Goal: Information Seeking & Learning: Check status

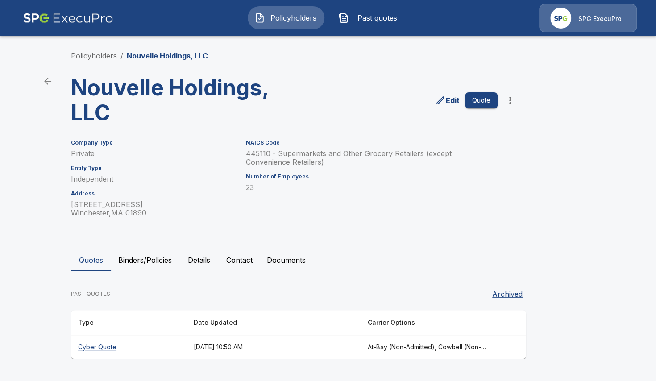
click at [228, 351] on th "[DATE] 10:50 AM" at bounding box center [274, 348] width 174 height 24
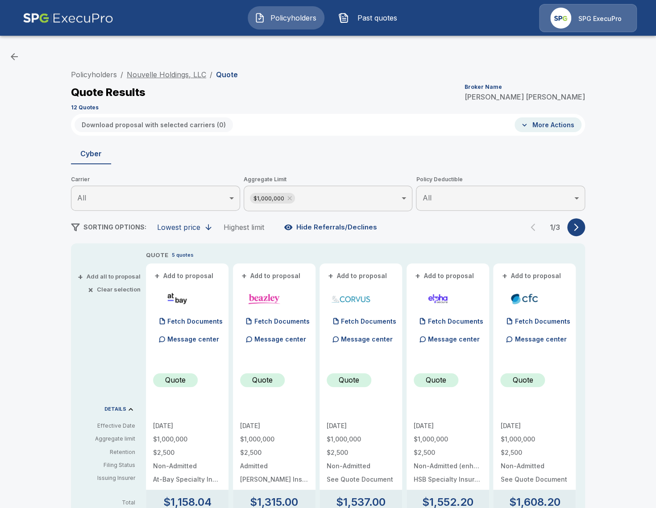
click at [177, 72] on link "Nouvelle Holdings, LLC" at bounding box center [166, 74] width 79 height 9
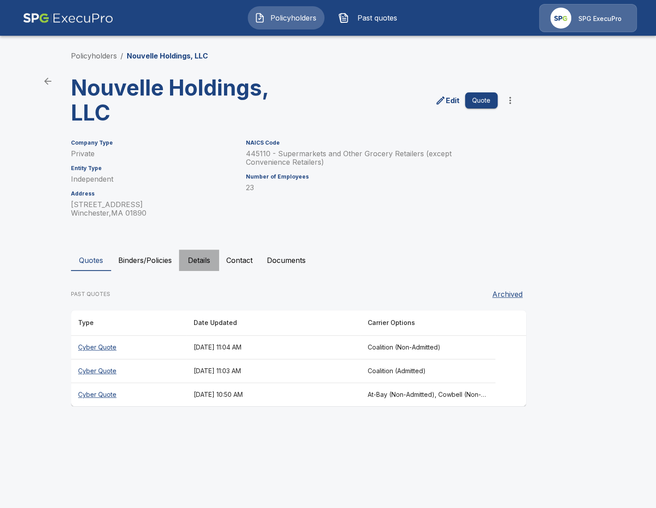
click at [210, 266] on button "Details" at bounding box center [199, 260] width 40 height 21
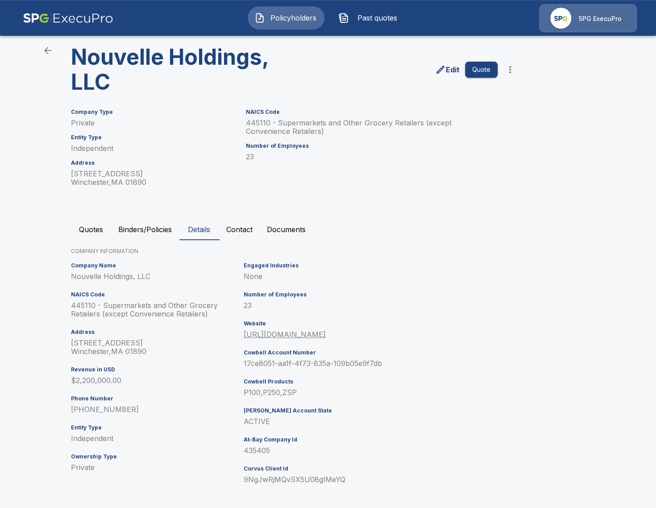
scroll to position [34, 0]
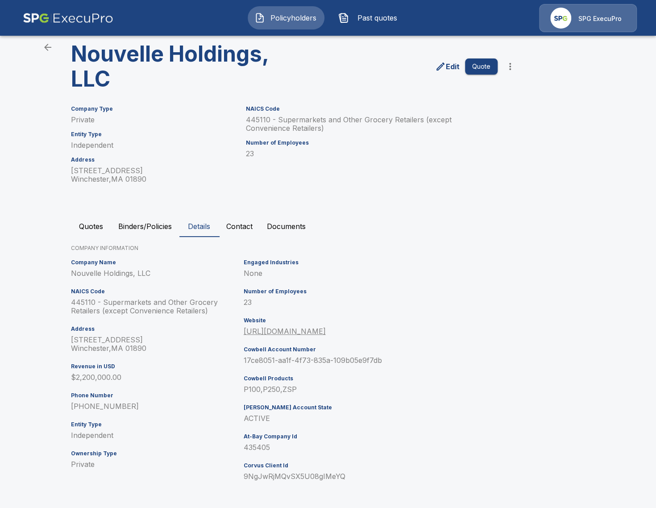
click at [243, 226] on button "Contact" at bounding box center [239, 226] width 41 height 21
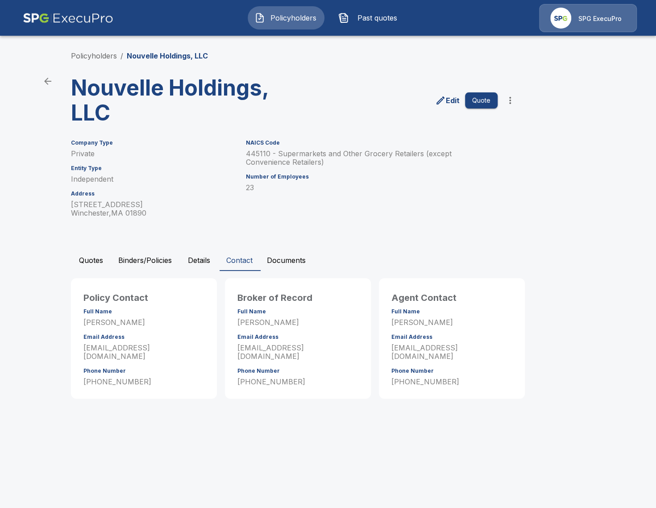
scroll to position [0, 0]
click at [94, 263] on button "Quotes" at bounding box center [91, 260] width 40 height 21
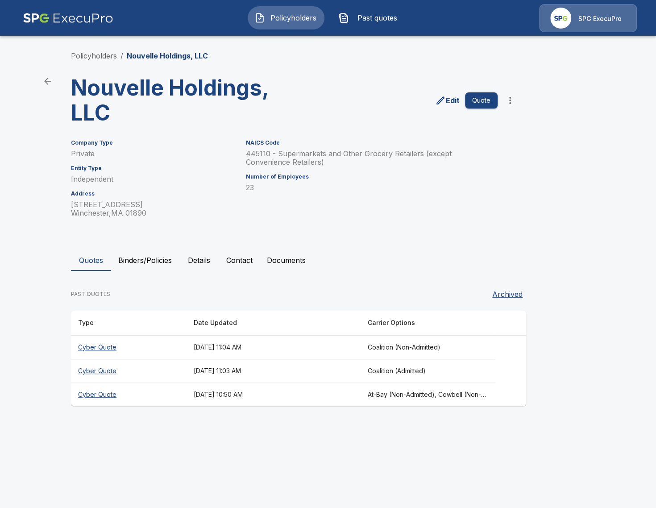
click at [297, 393] on th "October 2, 2025 at 10:50 AM" at bounding box center [274, 395] width 174 height 24
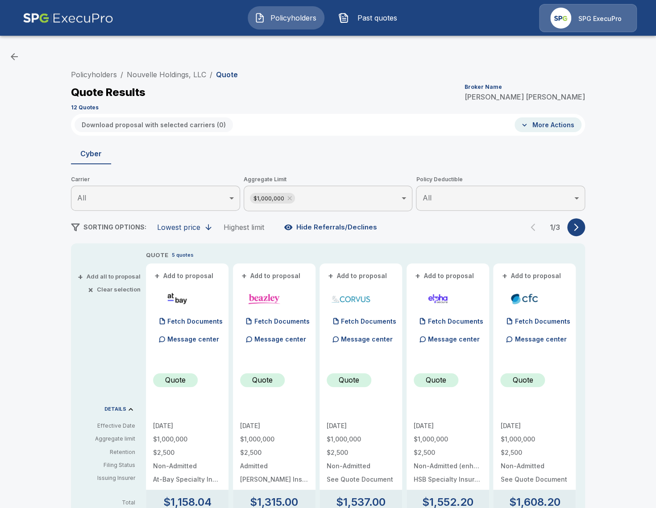
click at [574, 236] on div "1 / 3" at bounding box center [555, 227] width 61 height 18
click at [575, 233] on button "button" at bounding box center [577, 227] width 18 height 18
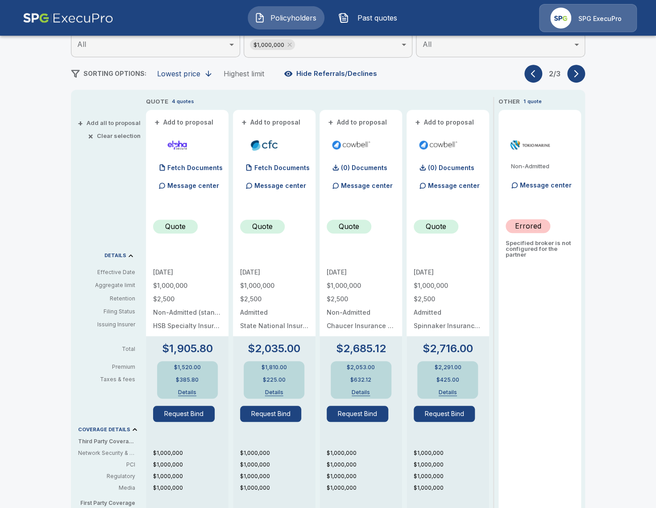
scroll to position [154, 0]
click at [577, 77] on icon "button" at bounding box center [576, 73] width 9 height 9
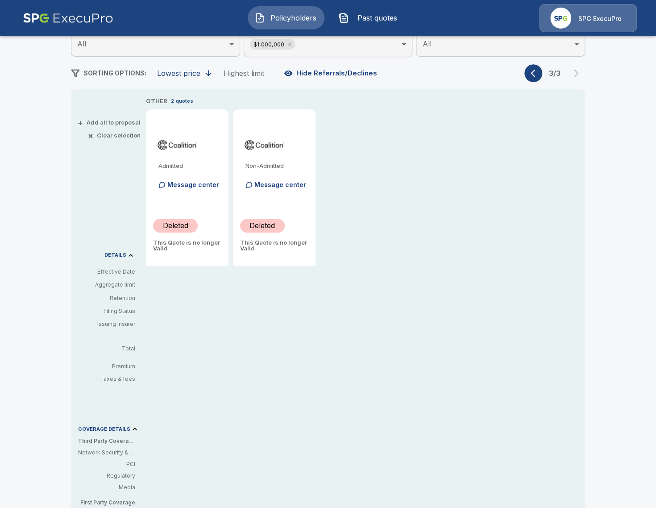
click at [536, 72] on icon "button" at bounding box center [535, 73] width 9 height 9
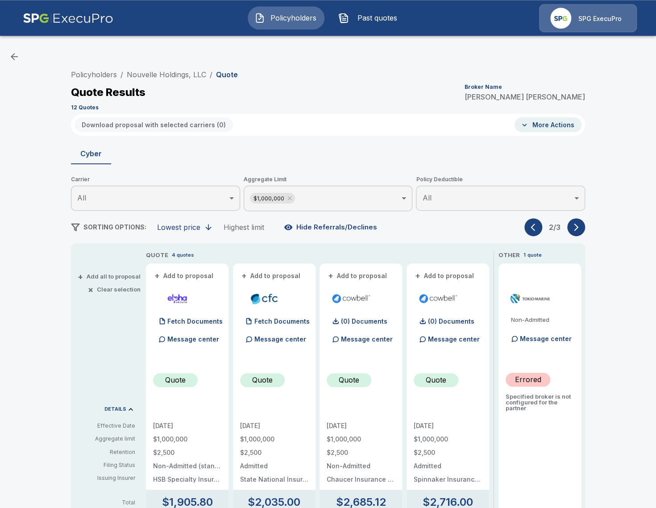
scroll to position [0, 0]
click at [159, 76] on link "Nouvelle Holdings, LLC" at bounding box center [166, 74] width 79 height 9
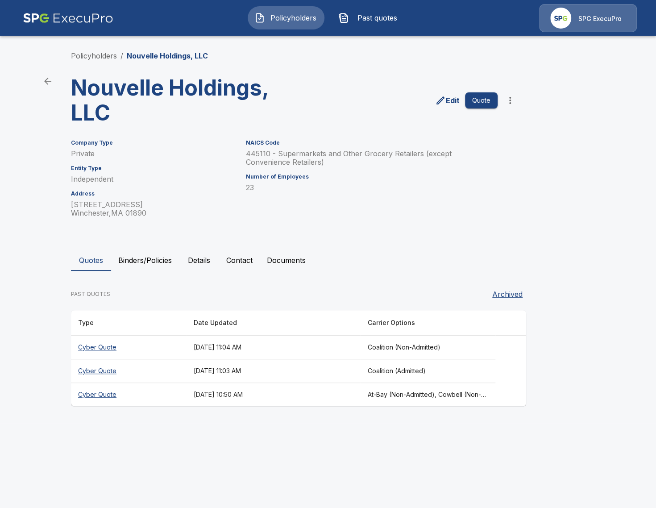
click at [346, 346] on th "[DATE] 11:04 AM" at bounding box center [274, 348] width 174 height 24
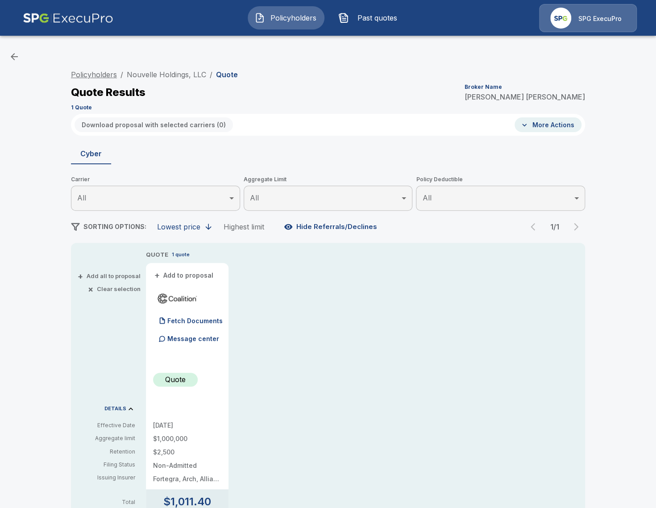
click at [96, 71] on link "Policyholders" at bounding box center [94, 74] width 46 height 9
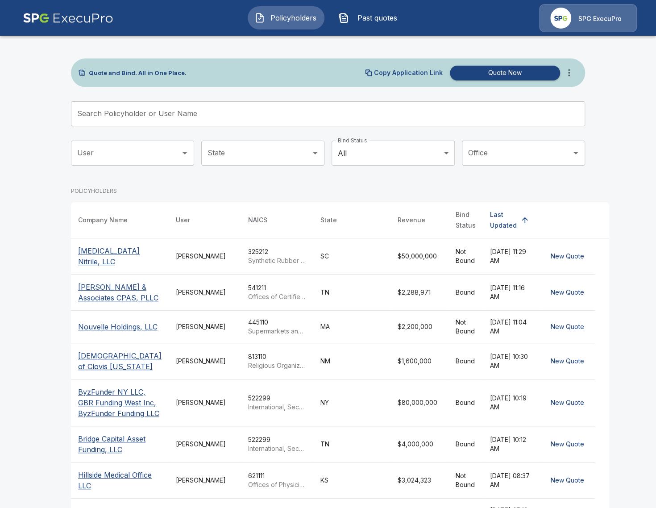
click at [374, 14] on span "Past quotes" at bounding box center [377, 18] width 49 height 11
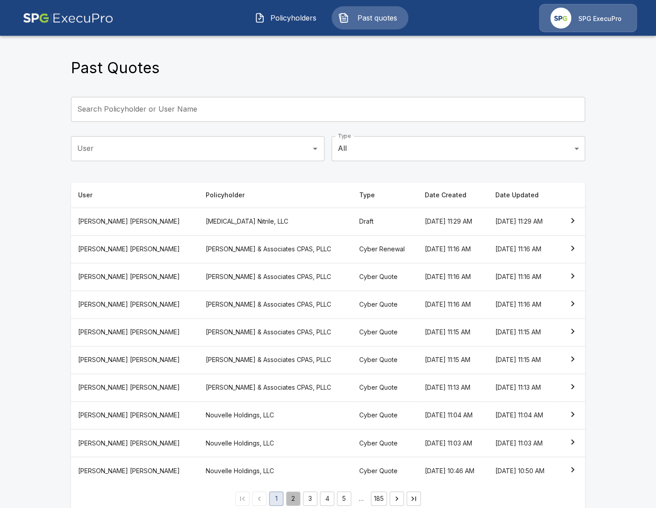
click at [294, 500] on button "2" at bounding box center [293, 499] width 14 height 14
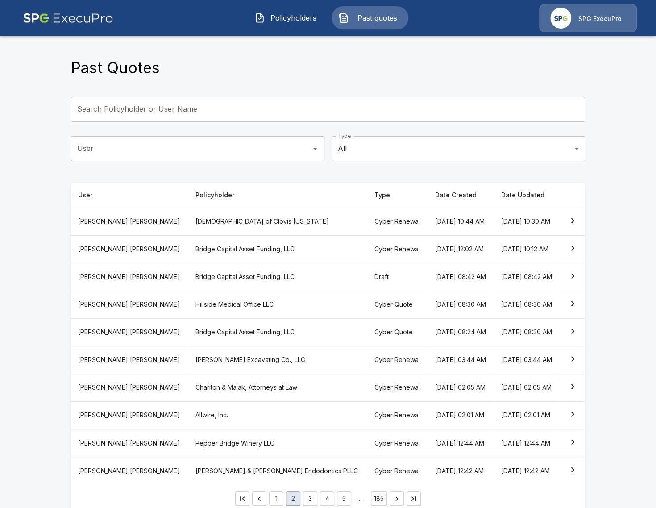
click at [497, 195] on th "Date Updated" at bounding box center [527, 195] width 66 height 25
click at [52, 255] on main "Past Quotes Search Policyholder or User Name Search Policyholder or User Name U…" at bounding box center [328, 262] width 656 height 524
click at [363, 15] on span "Past quotes" at bounding box center [377, 18] width 49 height 11
click at [368, 22] on span "Past quotes" at bounding box center [377, 18] width 49 height 11
click at [298, 14] on span "Policyholders" at bounding box center [293, 18] width 49 height 11
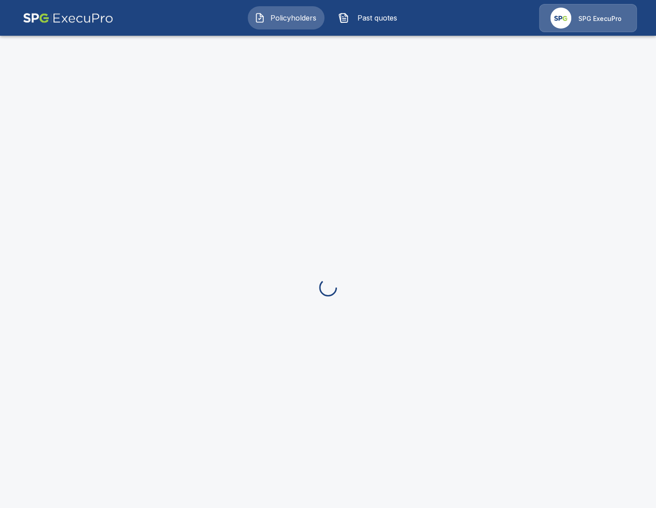
click at [376, 21] on span "Past quotes" at bounding box center [377, 18] width 49 height 11
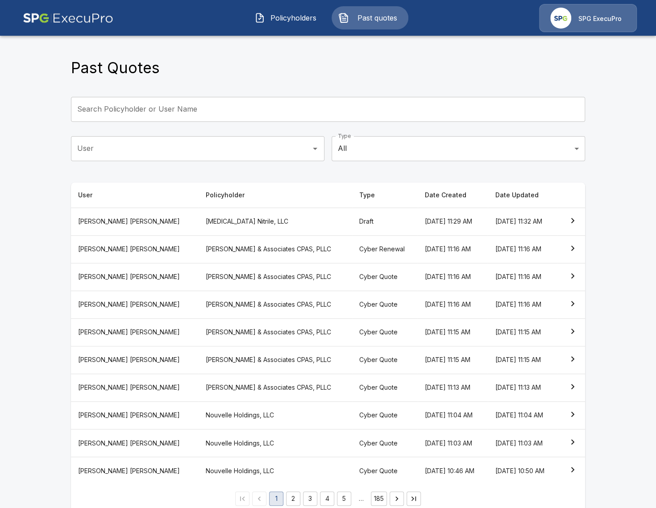
click at [207, 271] on th "[PERSON_NAME] & Associates CPAS, PLLC" at bounding box center [276, 277] width 154 height 28
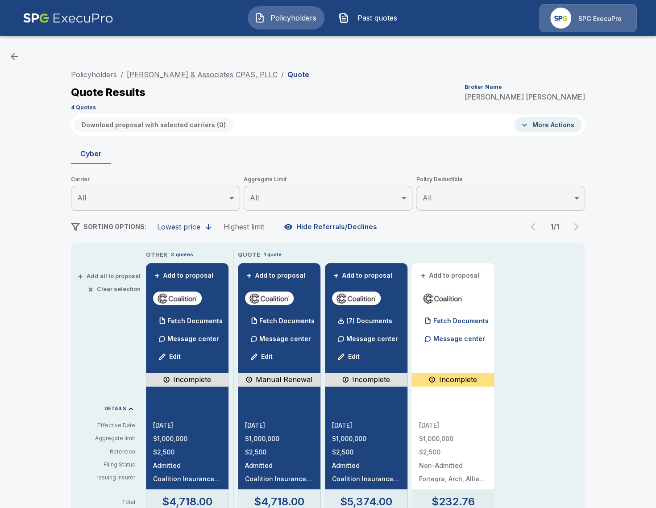
click at [167, 76] on link "[PERSON_NAME] & Associates CPAS, PLLC" at bounding box center [202, 74] width 151 height 9
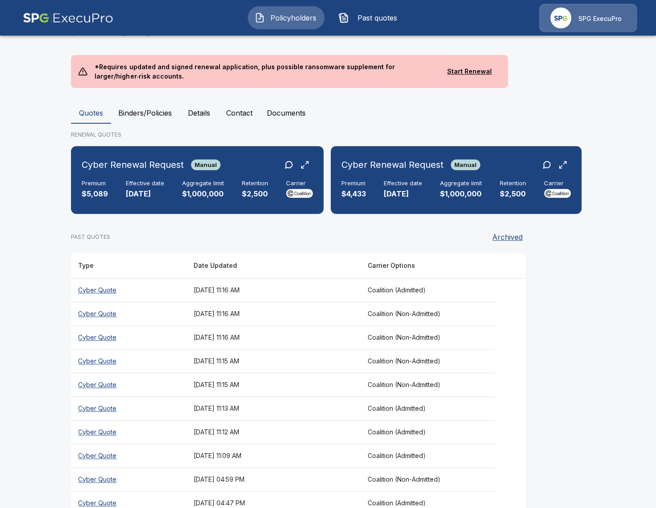
scroll to position [205, 0]
click at [265, 297] on th "[DATE] 11:16 AM" at bounding box center [274, 290] width 174 height 24
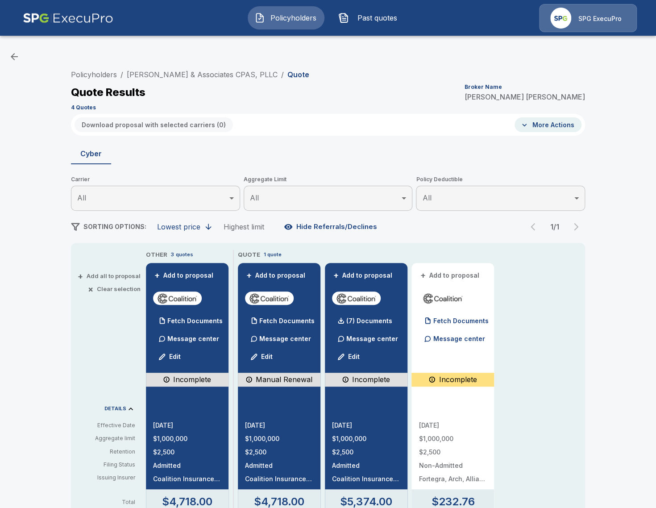
click at [294, 16] on span "Policyholders" at bounding box center [293, 18] width 49 height 11
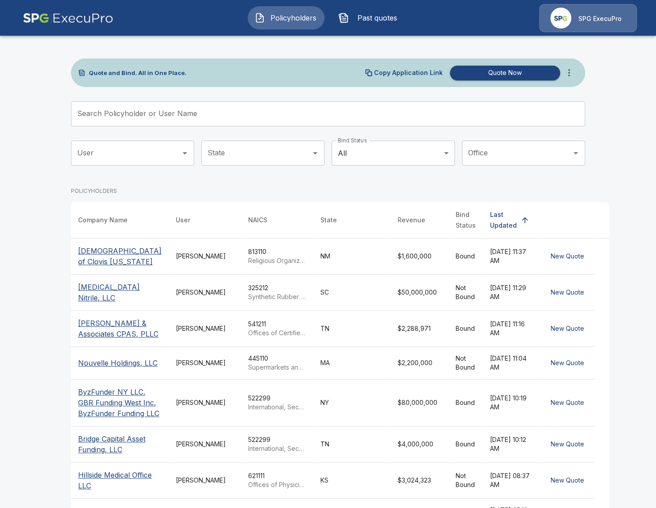
click at [338, 114] on input "Search Policyholder or User Name" at bounding box center [323, 113] width 505 height 25
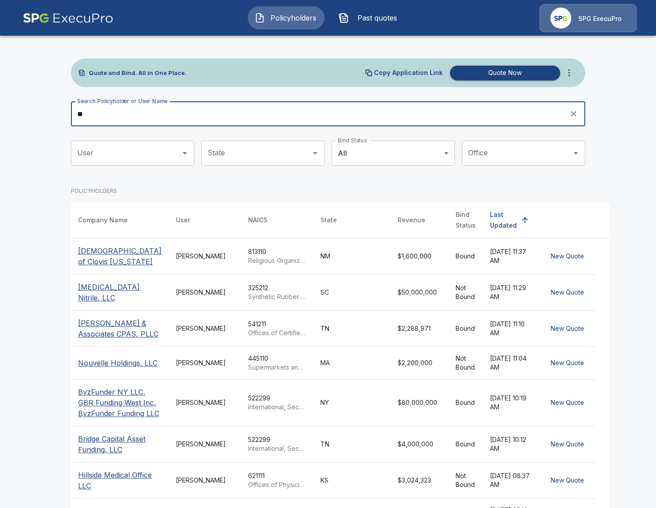
type input "*"
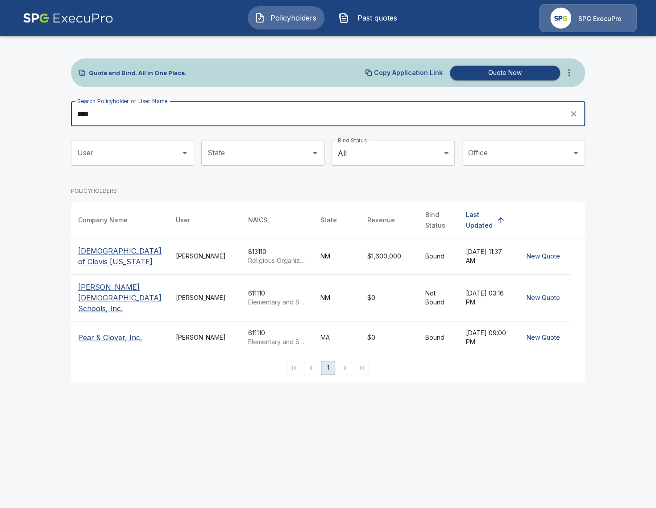
type input "****"
click at [125, 257] on p "[DEMOGRAPHIC_DATA] of Clovis [US_STATE]" at bounding box center [120, 256] width 84 height 21
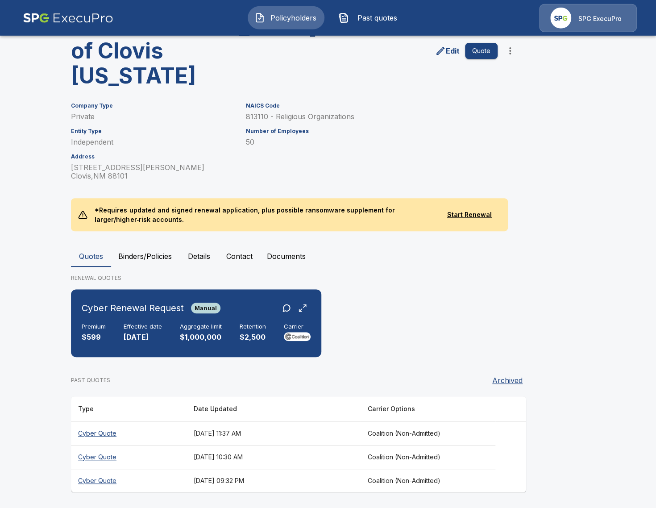
scroll to position [63, 0]
click at [404, 437] on th "Coalition (Non-Admitted)" at bounding box center [427, 433] width 135 height 24
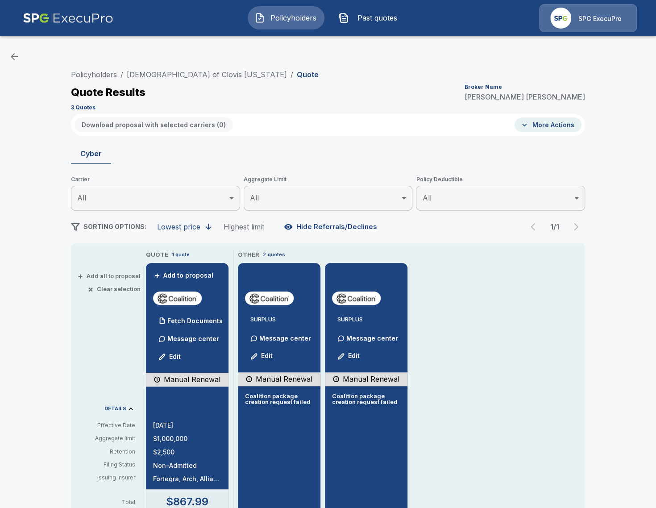
click at [572, 15] on div "SPG ExecuPro" at bounding box center [588, 18] width 98 height 28
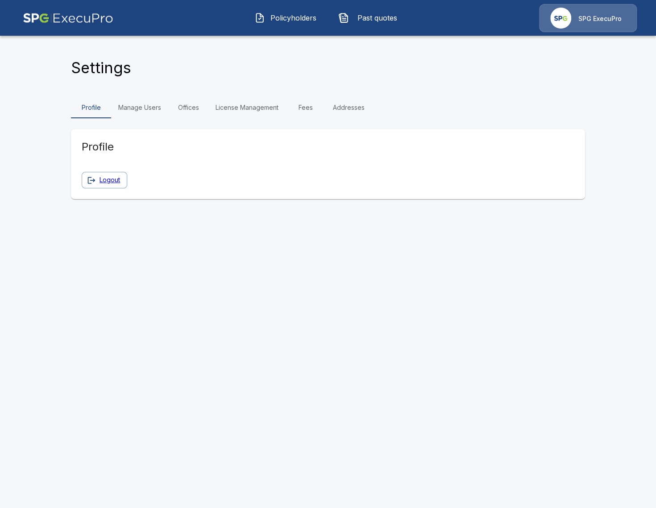
click at [147, 106] on link "Manage Users" at bounding box center [139, 107] width 57 height 21
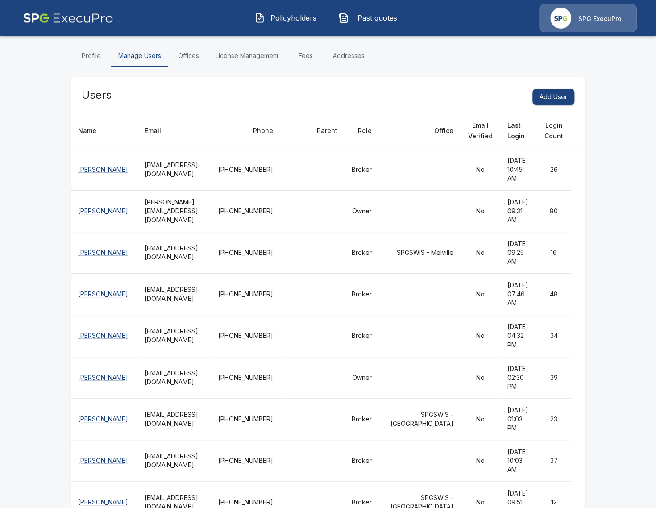
scroll to position [51, 0]
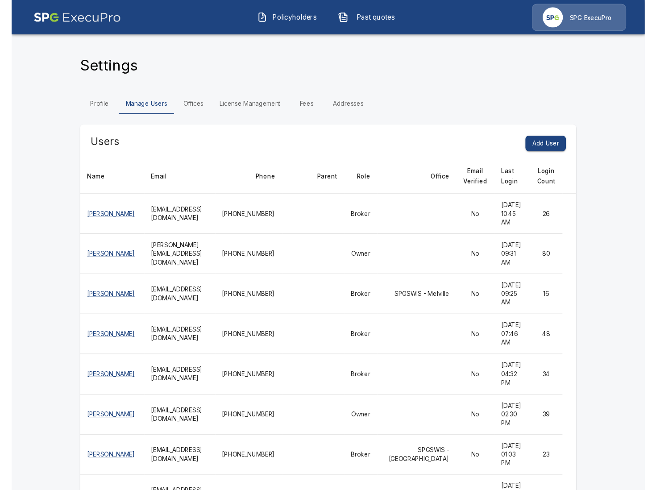
scroll to position [0, 0]
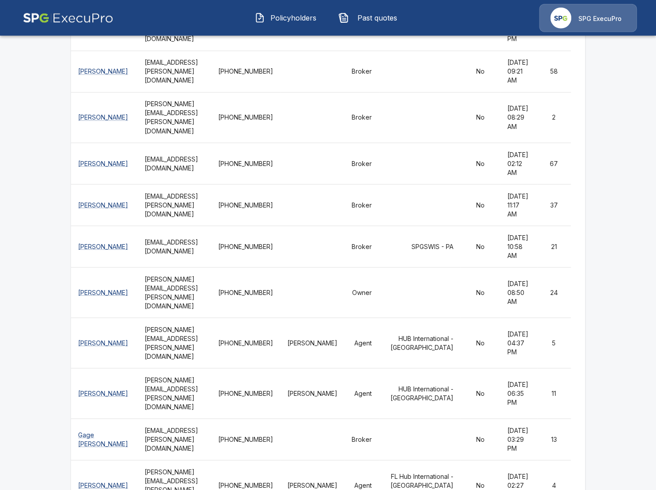
scroll to position [3735, 0]
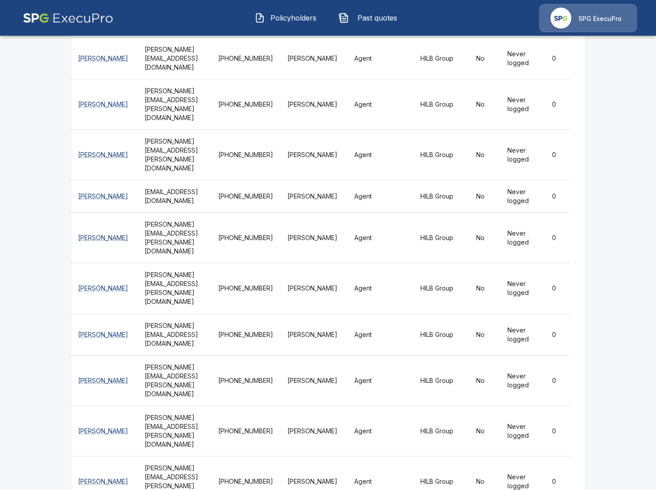
scroll to position [689, 0]
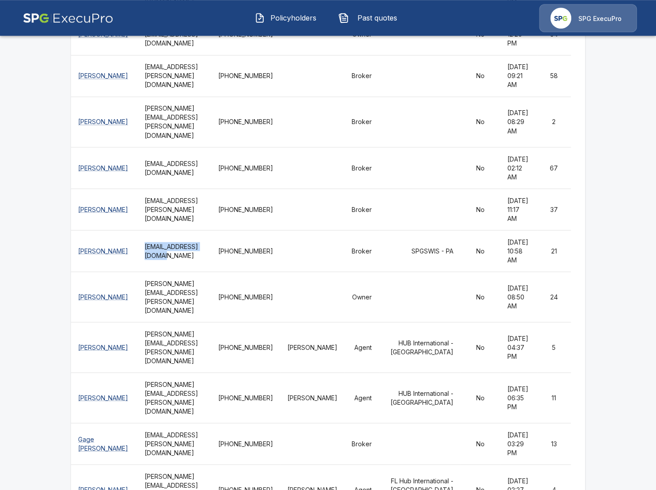
drag, startPoint x: 202, startPoint y: 247, endPoint x: 130, endPoint y: 249, distance: 72.4
click at [138, 249] on th "KFlanagan@spgswis.com" at bounding box center [175, 251] width 74 height 42
copy th "KFlanagan@spgswis.com"
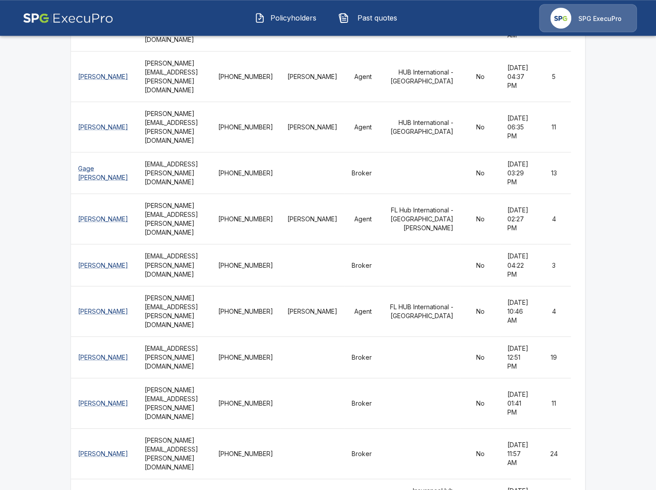
scroll to position [1981, 0]
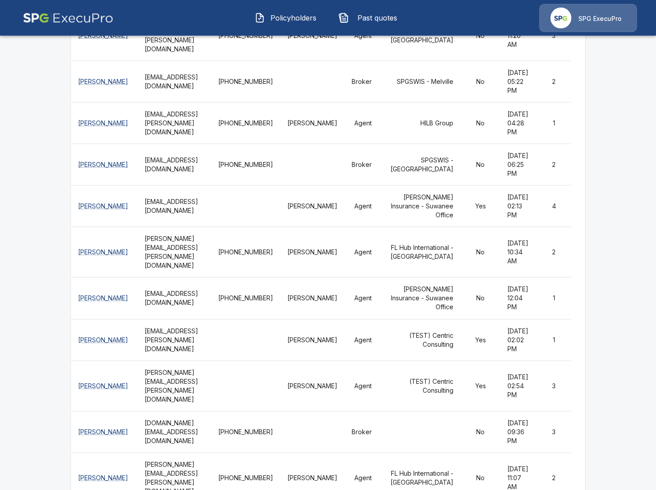
scroll to position [2893, 0]
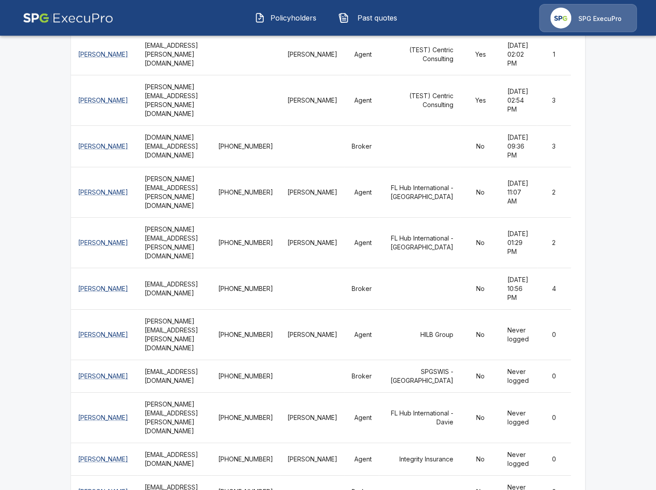
click at [156, 360] on th "ealeksi@spgswis.com" at bounding box center [175, 376] width 74 height 33
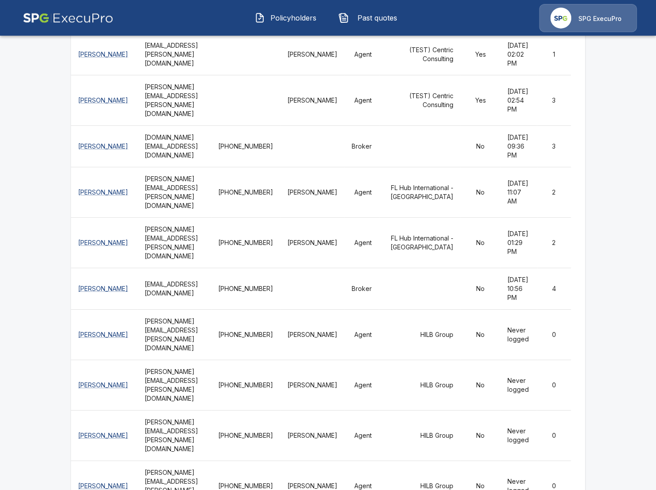
scroll to position [3915, 0]
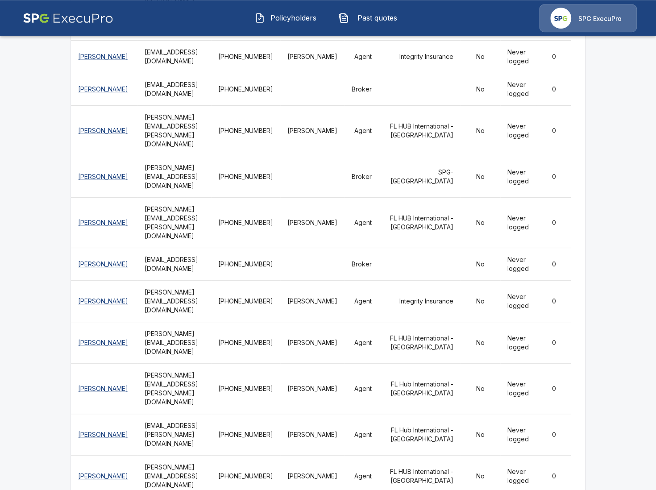
scroll to position [1930, 0]
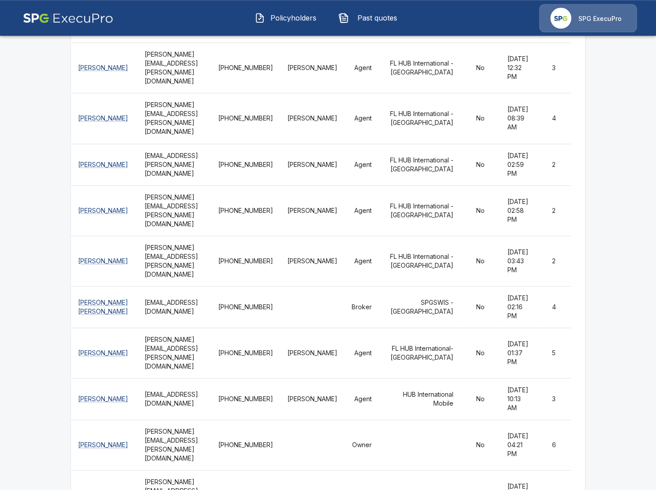
click at [180, 286] on th "kzetzmann@spgswis.com" at bounding box center [175, 307] width 74 height 42
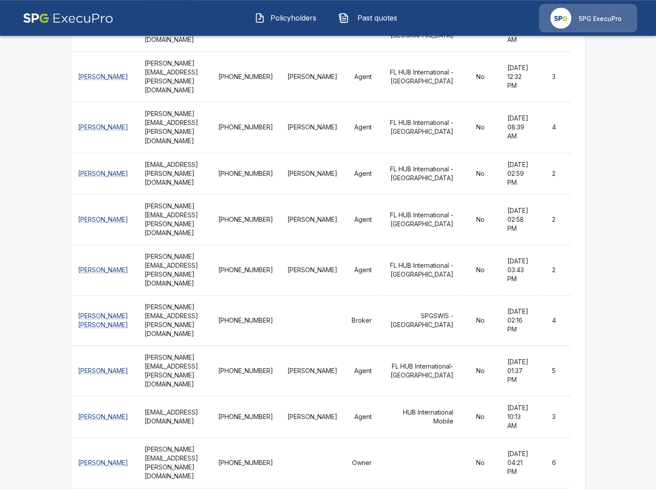
scroll to position [2939, 0]
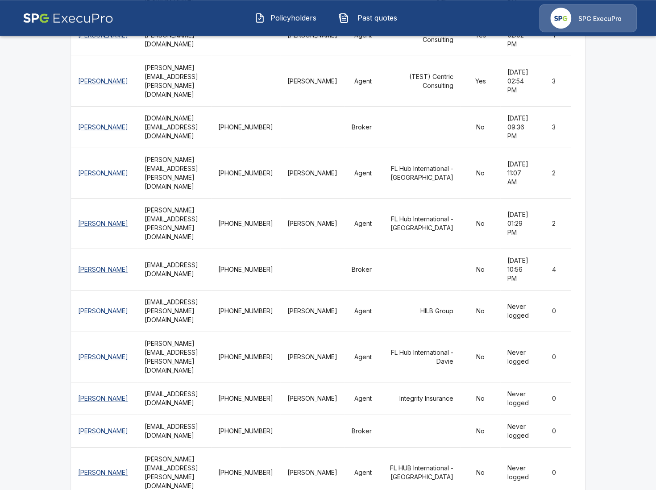
scroll to position [3350, 0]
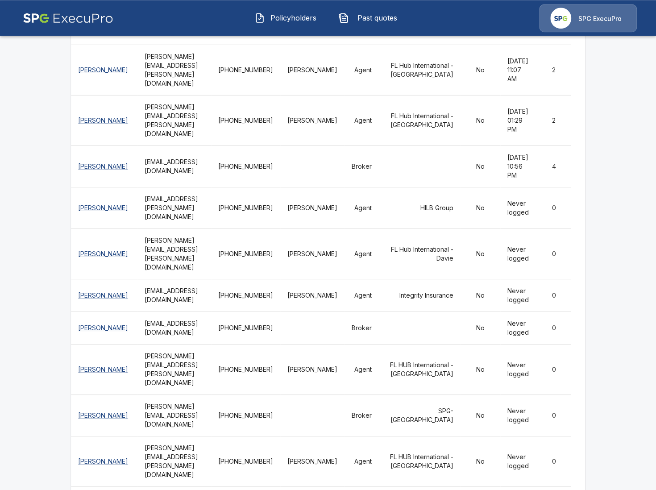
scroll to position [3041, 0]
click at [283, 16] on span "Policyholders" at bounding box center [293, 18] width 49 height 11
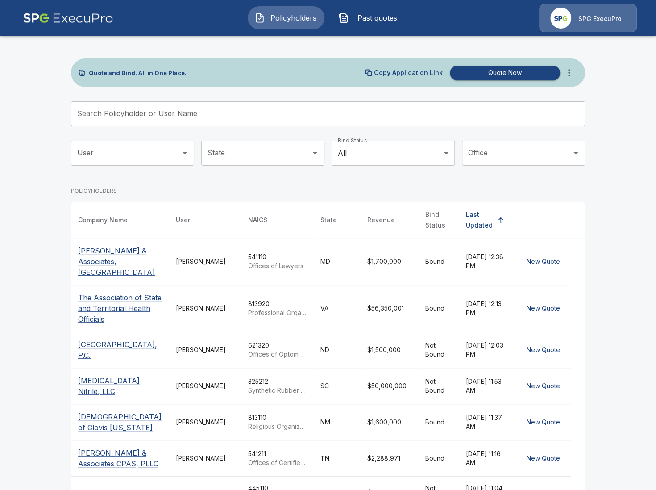
click at [274, 105] on input "Search Policyholder or User Name" at bounding box center [323, 113] width 505 height 25
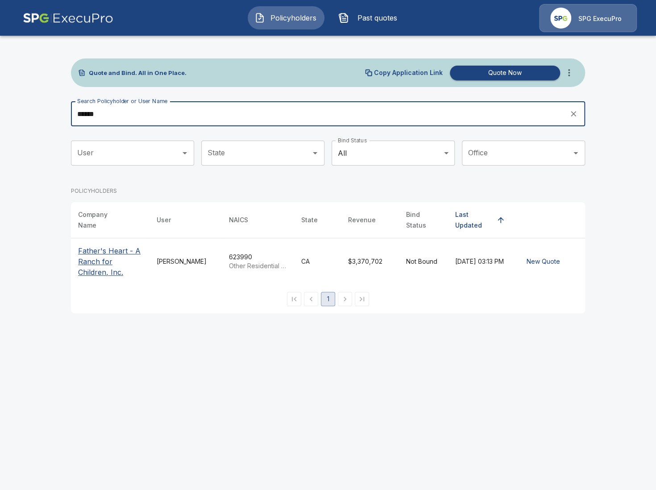
type input "******"
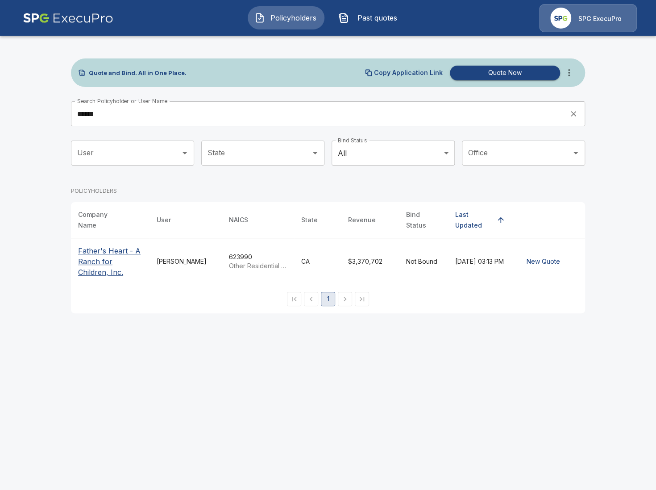
click at [118, 246] on p "Father's Heart - A Ranch for Children, Inc." at bounding box center [110, 262] width 64 height 32
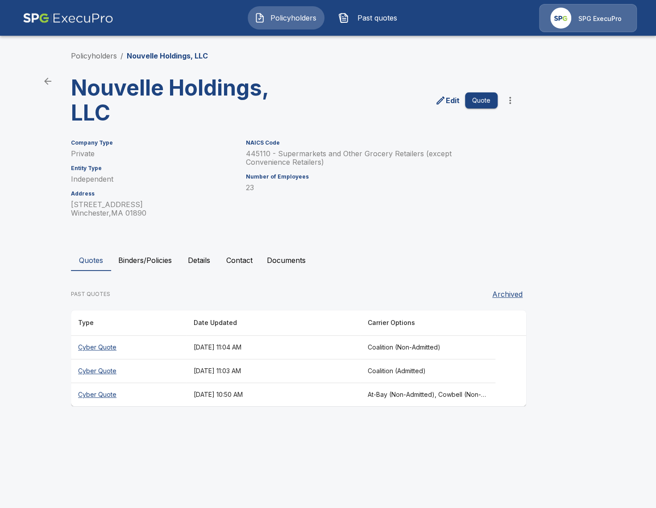
click at [114, 79] on h3 "Nouvelle Holdings, LLC" at bounding box center [181, 100] width 221 height 50
click at [138, 92] on h3 "Nouvelle Holdings, LLC" at bounding box center [181, 100] width 221 height 50
drag, startPoint x: 264, startPoint y: 94, endPoint x: 45, endPoint y: 85, distance: 219.9
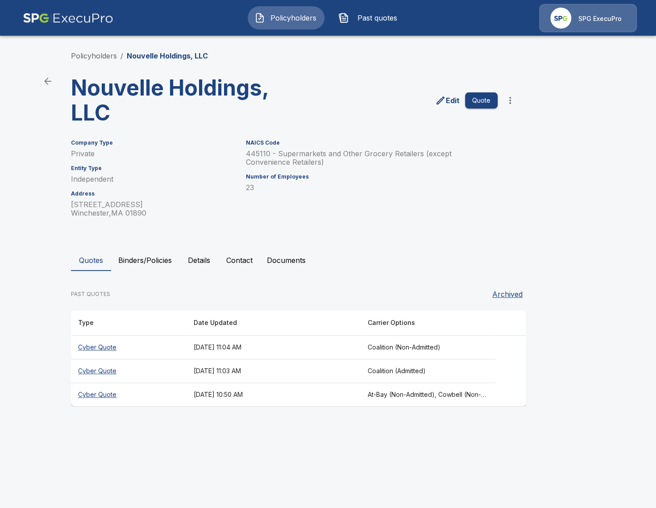
click at [45, 85] on main "Policyholders / Nouvelle Holdings, LLC Nouvelle Holdings, LLC Edit Quote Compan…" at bounding box center [328, 211] width 656 height 423
click at [170, 100] on h3 "Nouvelle Holdings, LLC" at bounding box center [181, 100] width 221 height 50
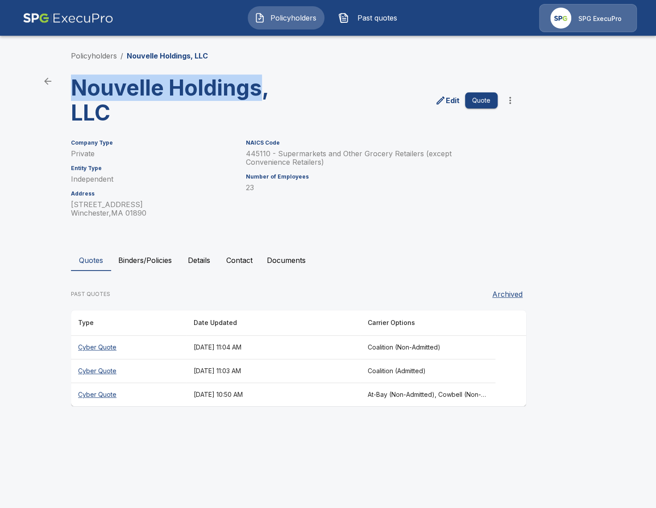
drag, startPoint x: 78, startPoint y: 88, endPoint x: 259, endPoint y: 96, distance: 180.6
click at [259, 96] on h3 "Nouvelle Holdings, LLC" at bounding box center [181, 100] width 221 height 50
copy h3 "Nouvelle Holdings"
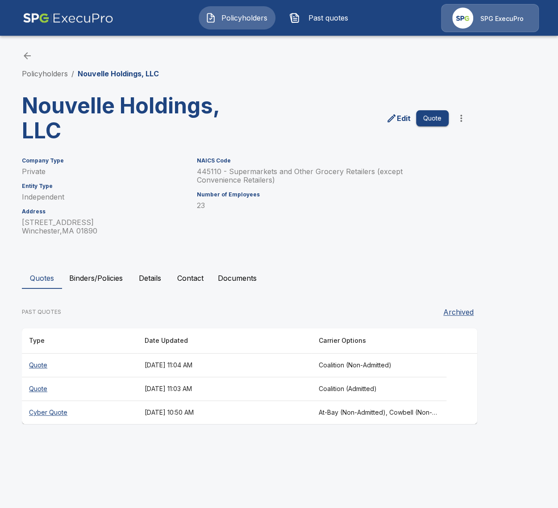
click at [220, 395] on th "[DATE] 11:03 AM" at bounding box center [225, 389] width 174 height 24
click at [252, 413] on th "October 2, 2025 at 10:50 AM" at bounding box center [225, 413] width 174 height 24
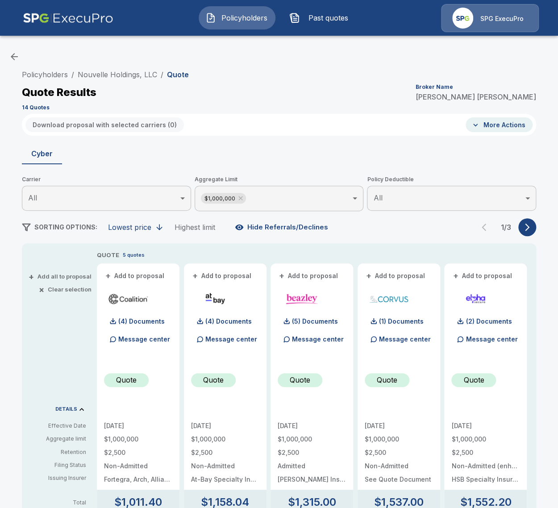
click at [528, 231] on icon "button" at bounding box center [527, 227] width 9 height 9
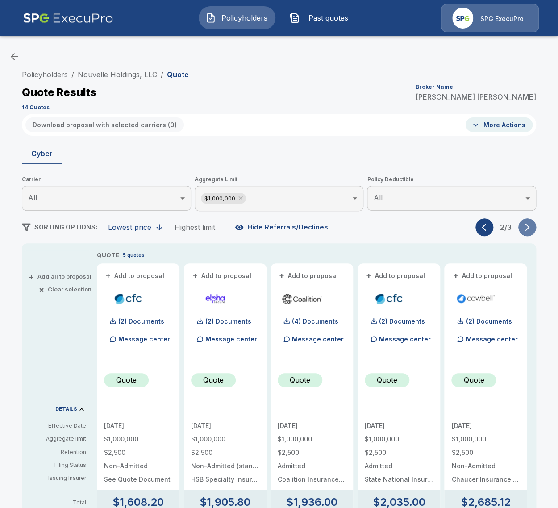
click at [528, 232] on button "button" at bounding box center [527, 227] width 18 height 18
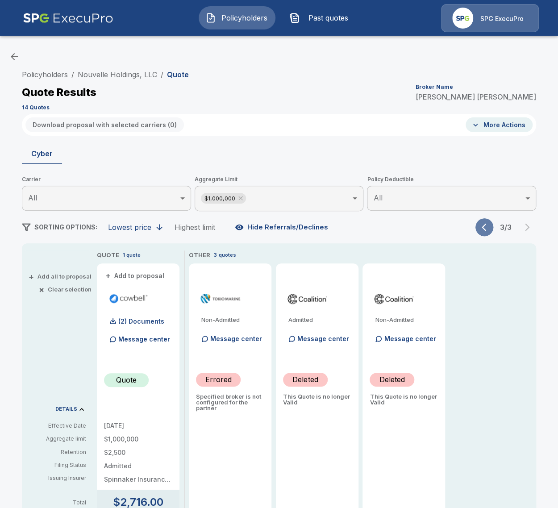
click at [482, 227] on icon "button" at bounding box center [486, 227] width 9 height 9
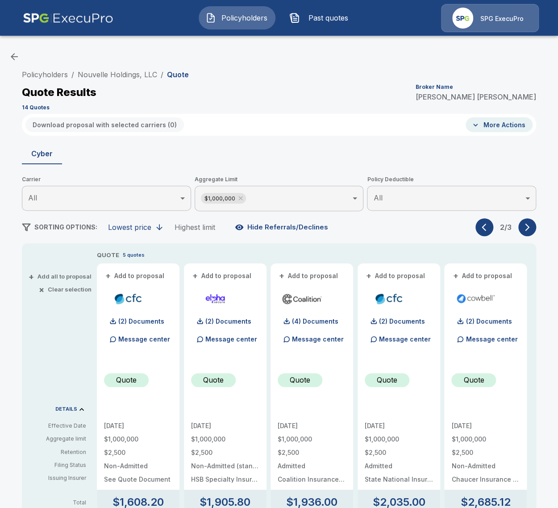
click at [482, 227] on icon "button" at bounding box center [486, 227] width 9 height 9
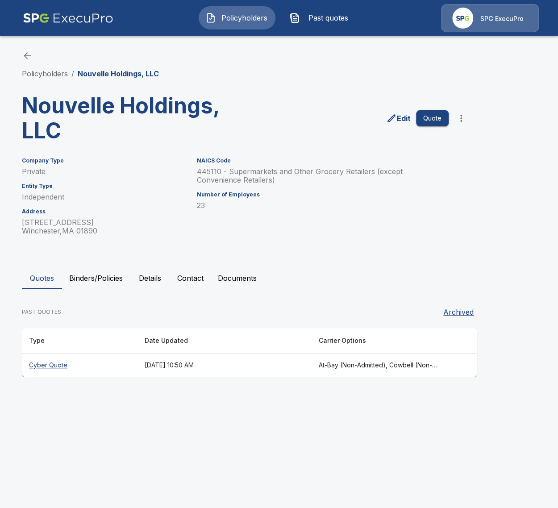
click at [311, 367] on th "[DATE] 10:50 AM" at bounding box center [225, 366] width 174 height 24
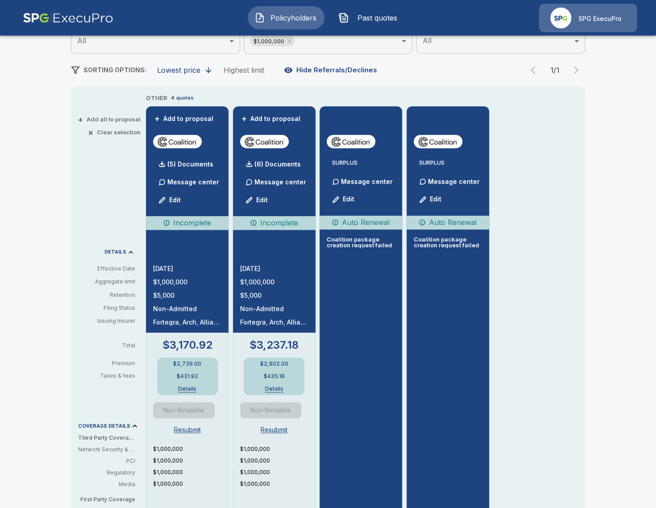
scroll to position [154, 0]
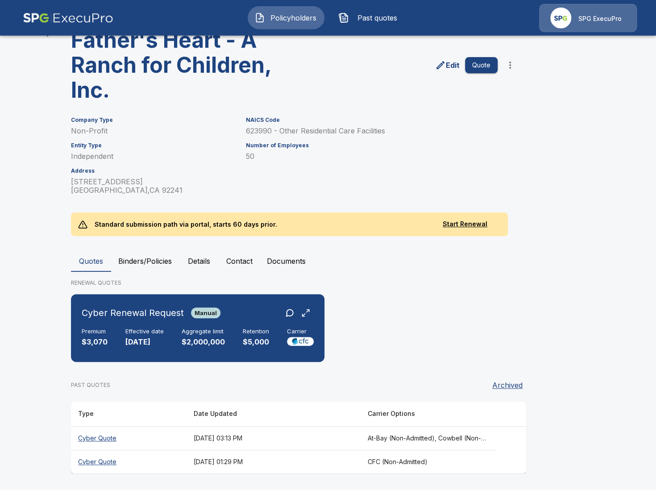
scroll to position [48, 0]
click at [156, 310] on h6 "Cyber Renewal Request" at bounding box center [133, 312] width 102 height 14
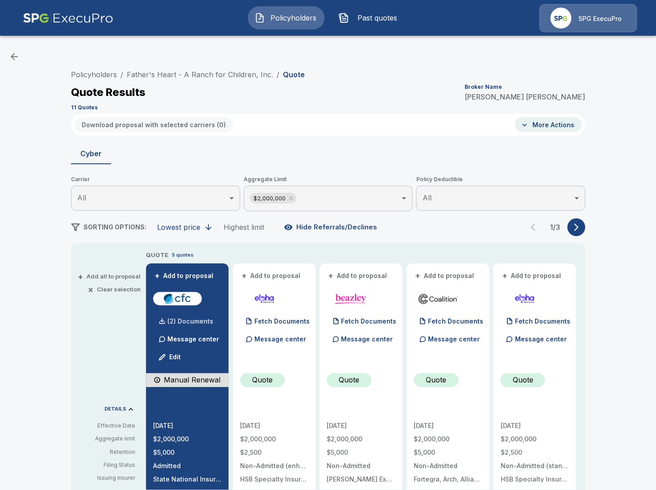
click at [170, 320] on p "(2) Documents" at bounding box center [190, 321] width 46 height 6
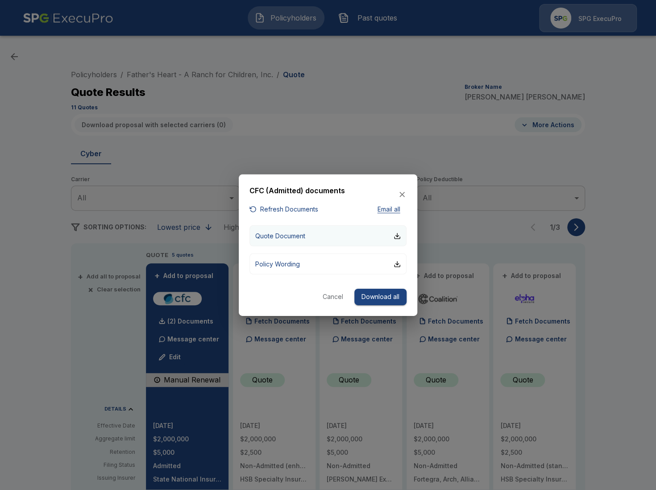
click at [271, 242] on button "Quote Document" at bounding box center [328, 235] width 157 height 21
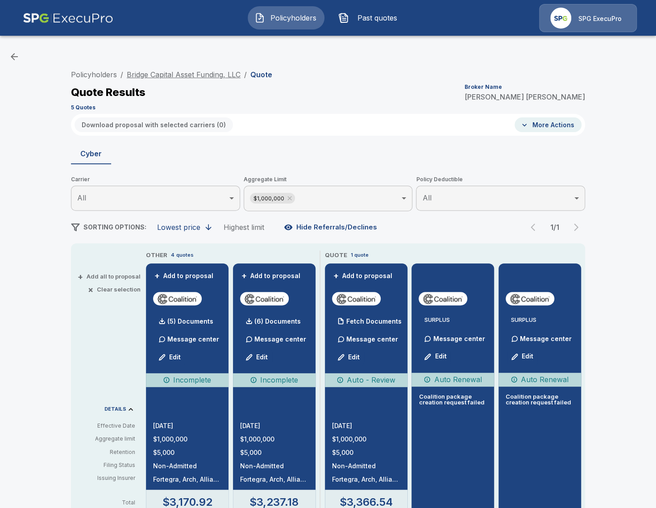
click at [195, 73] on link "Bridge Capital Asset Funding, LLC" at bounding box center [184, 74] width 114 height 9
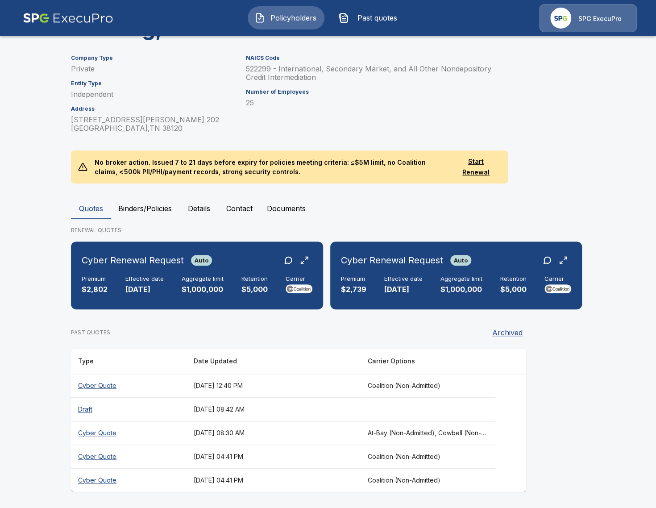
click at [296, 390] on th "[DATE] 12:40 PM" at bounding box center [274, 386] width 174 height 24
